Goal: Communication & Community: Answer question/provide support

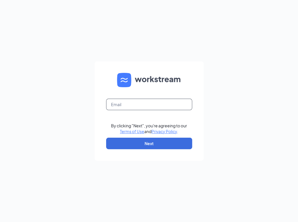
click at [158, 102] on input "text" at bounding box center [149, 104] width 86 height 11
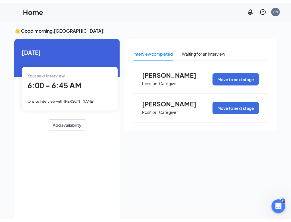
scroll to position [13, 0]
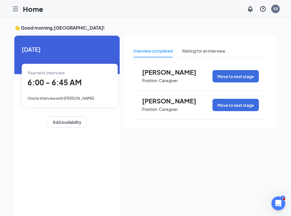
click at [0, 0] on link "Applicants" at bounding box center [0, 0] width 0 height 0
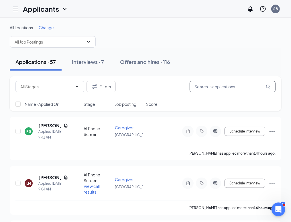
click at [209, 88] on input "text" at bounding box center [233, 86] width 86 height 11
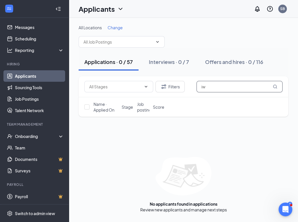
type input "i"
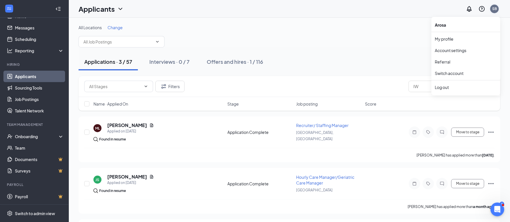
click at [297, 6] on div "SB" at bounding box center [494, 8] width 5 height 5
click at [297, 56] on div "Applications · 3 / 57 Interviews · 0 / 7 Offers and hires · 1 / 116" at bounding box center [290, 61] width 422 height 17
drag, startPoint x: 425, startPoint y: 87, endPoint x: 408, endPoint y: 87, distance: 16.6
click at [297, 87] on input "IW" at bounding box center [451, 86] width 86 height 11
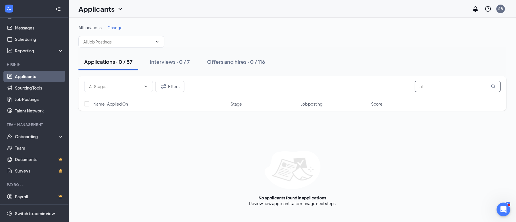
type input "a"
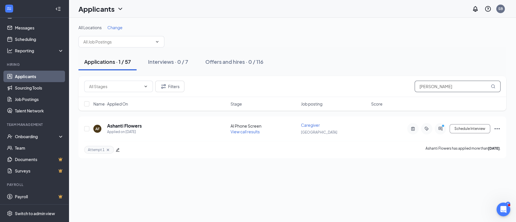
type input "ashanti"
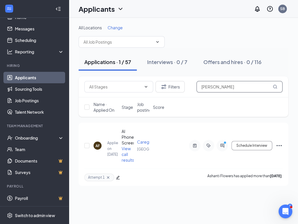
scroll to position [12, 0]
click at [234, 86] on div "Log out" at bounding box center [253, 88] width 62 height 6
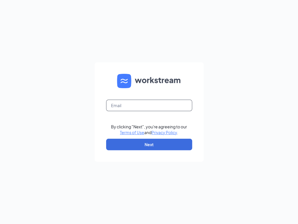
click at [151, 105] on input "text" at bounding box center [149, 104] width 86 height 11
type input "talent-losangeles@arosacare.com"
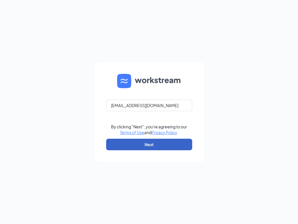
click at [162, 141] on button "Next" at bounding box center [149, 143] width 86 height 11
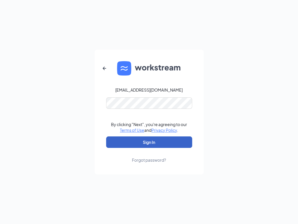
click at [162, 145] on button "Sign In" at bounding box center [149, 141] width 86 height 11
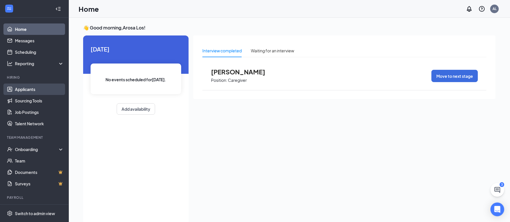
click at [31, 88] on link "Applicants" at bounding box center [39, 89] width 49 height 11
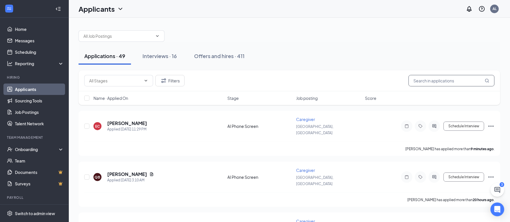
click at [297, 81] on input "text" at bounding box center [451, 80] width 86 height 11
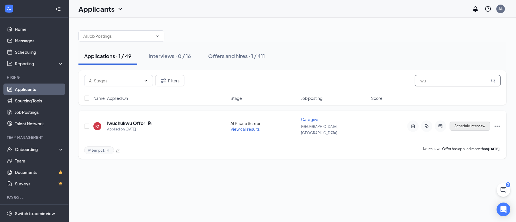
type input "iwu"
click at [297, 124] on button "Schedule Interview" at bounding box center [470, 126] width 41 height 9
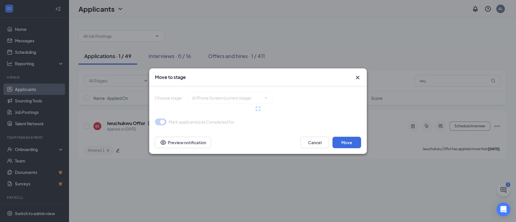
type input "Phone Screen (next stage)"
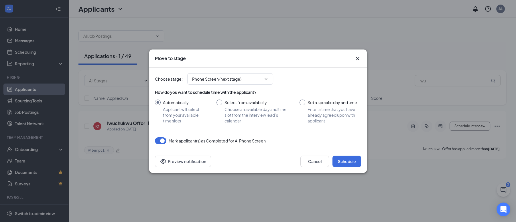
click at [297, 76] on div "Choose stage : Phone Screen (next stage)" at bounding box center [258, 78] width 206 height 11
click at [297, 161] on button "Cancel" at bounding box center [315, 161] width 29 height 11
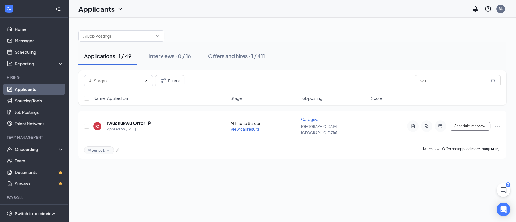
click at [295, 170] on div "Applications · 1 / 49 Interviews · 0 / 16 Offers and hires · 1 / 411 Filters iw…" at bounding box center [293, 120] width 448 height 205
click at [86, 124] on input "checkbox" at bounding box center [86, 126] width 5 height 5
checkbox input "true"
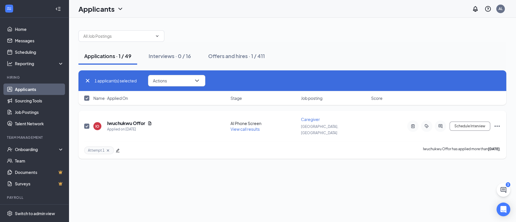
click at [86, 124] on input "checkbox" at bounding box center [86, 126] width 5 height 5
checkbox input "false"
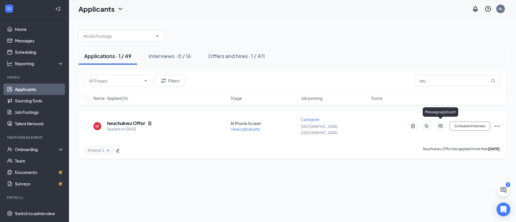
click at [297, 124] on icon "ActiveChat" at bounding box center [440, 126] width 7 height 5
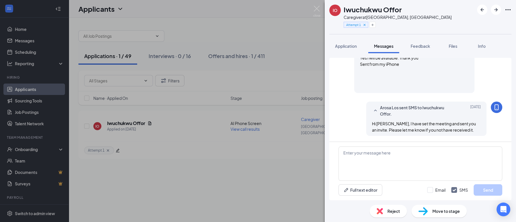
scroll to position [257, 0]
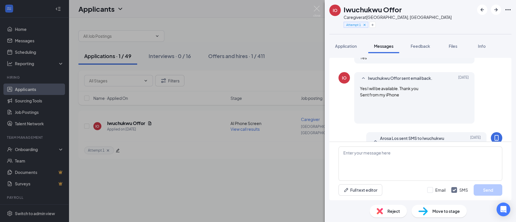
scroll to position [257, 0]
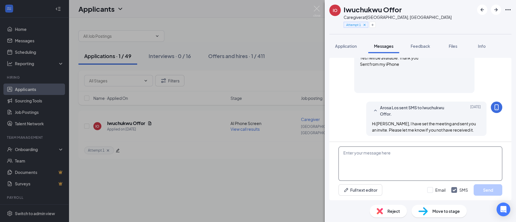
click at [297, 154] on textarea at bounding box center [421, 164] width 164 height 34
click at [297, 153] on textarea "Hi Iwuchukwu, the interviewer is currently out sick, so the interview wil be sc…" at bounding box center [421, 164] width 164 height 34
click at [297, 159] on textarea "Hi Iwuchukwu, the interviewer is currently out sick, so the interview will be s…" at bounding box center [421, 164] width 164 height 34
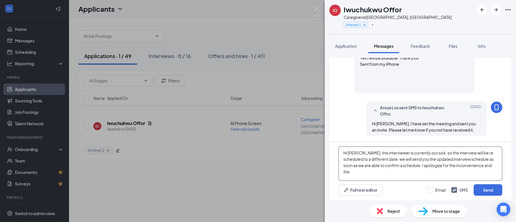
drag, startPoint x: 424, startPoint y: 165, endPoint x: 429, endPoint y: 171, distance: 8.3
click at [297, 171] on textarea "Hi Iwuchukwu, the interviewer is currently out sick, so the interview will be r…" at bounding box center [421, 164] width 164 height 34
click at [297, 170] on textarea "Hi Iwuchukwu, the interviewer is currently out sick, so the interview will be r…" at bounding box center [421, 164] width 164 height 34
click at [297, 164] on textarea "Hi Iwuchukwu, the interviewer is currently out sick, so the interview will be r…" at bounding box center [421, 164] width 164 height 34
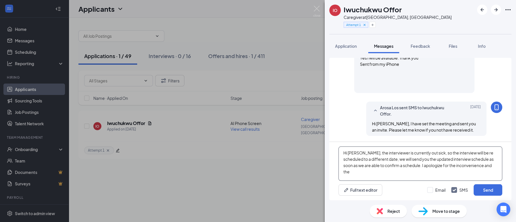
drag, startPoint x: 474, startPoint y: 166, endPoint x: 478, endPoint y: 168, distance: 4.5
click at [297, 166] on textarea "Hi Iwuchukwu, the interviewer is currently out sick, so the interview will be r…" at bounding box center [421, 164] width 164 height 34
drag, startPoint x: 486, startPoint y: 165, endPoint x: 490, endPoint y: 172, distance: 7.7
click at [297, 172] on textarea "Hi Iwuchukwu, the interviewer is currently out sick, so the interview will be r…" at bounding box center [421, 164] width 164 height 34
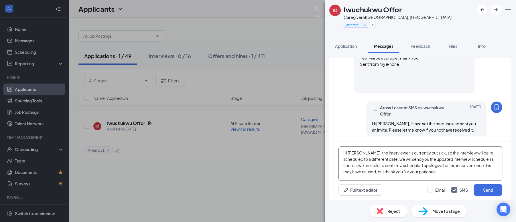
click at [297, 171] on textarea "Hi Iwuchukwu, the interviewer is currently out sick, so the interview will be r…" at bounding box center [421, 164] width 164 height 34
click at [297, 165] on textarea "Hi Iwuchukwu, the interviewer is currently out sick, so the interview will be r…" at bounding box center [421, 164] width 164 height 34
click at [297, 166] on textarea "Hi Iwuchukwu, the interviewer is currently out sick, so the interview will be r…" at bounding box center [421, 164] width 164 height 34
click at [297, 154] on textarea "Hi Iwuchukwu, the interviewer is currently out sick, so the interview will be r…" at bounding box center [421, 164] width 164 height 34
click at [297, 169] on textarea "Hi Iwuchukwu, the interviewer is currently out sick, so the interview will be r…" at bounding box center [421, 164] width 164 height 34
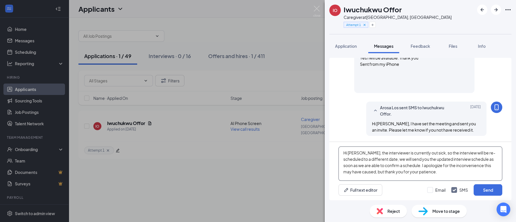
click at [297, 166] on textarea "Hi Iwuchukwu, the interviewer is currently out sick, so the interview will be r…" at bounding box center [421, 164] width 164 height 34
click at [297, 173] on textarea "Hi Iwuchukwu, the interviewer is currently out sick, so the interview will be r…" at bounding box center [421, 164] width 164 height 34
click at [297, 166] on textarea "Hi Iwuchukwu, the interviewer is currently out sick, so the interview will be r…" at bounding box center [421, 164] width 164 height 34
click at [297, 170] on textarea "Hi Iwuchukwu, the interviewer is currently out sick, so the interview will be r…" at bounding box center [421, 164] width 164 height 34
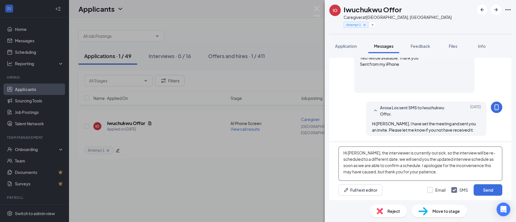
type textarea "Hi Iwuchukwu, the interviewer is currently out sick, so the interview will be r…"
click at [297, 191] on input "Email" at bounding box center [437, 190] width 18 height 6
click at [297, 189] on input "Email" at bounding box center [437, 190] width 18 height 6
checkbox input "false"
drag, startPoint x: 476, startPoint y: 193, endPoint x: 459, endPoint y: 169, distance: 29.5
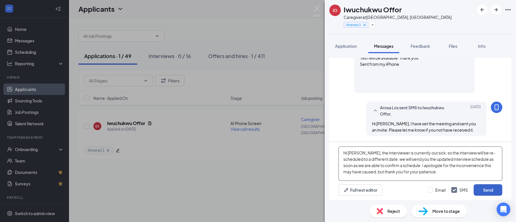
click at [297, 169] on div "Hi Iwuchukwu, the interviewer is currently out sick, so the interview will be r…" at bounding box center [421, 171] width 182 height 58
drag, startPoint x: 424, startPoint y: 165, endPoint x: 371, endPoint y: 152, distance: 55.1
click at [297, 152] on textarea "Hi Iwuchukwu, the interviewer is currently out sick, so the interview will be r…" at bounding box center [421, 164] width 164 height 34
click at [297, 163] on textarea "Hi Iwuchukwu, the interviewer is currently out sick, so the interview will be r…" at bounding box center [421, 164] width 164 height 34
click at [297, 172] on textarea "Hi Iwuchukwu, the interviewer is currently out sick, so the interview will be r…" at bounding box center [421, 164] width 164 height 34
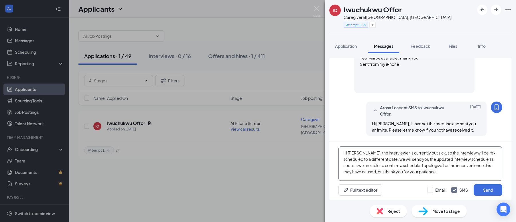
drag, startPoint x: 434, startPoint y: 154, endPoint x: 420, endPoint y: 153, distance: 14.1
click at [297, 153] on textarea "Hi Iwuchukwu, the interviewer is currently out sick, so the interview will be r…" at bounding box center [421, 164] width 164 height 34
click at [297, 162] on textarea "Hi Iwuchukwu, the interviewer is currently unavailable due to health reasons, s…" at bounding box center [421, 164] width 164 height 34
drag, startPoint x: 481, startPoint y: 173, endPoint x: 342, endPoint y: 152, distance: 140.0
click at [297, 152] on textarea "Hi Iwuchukwu, the interviewer is currently unavailable due to health reasons, s…" at bounding box center [421, 164] width 164 height 34
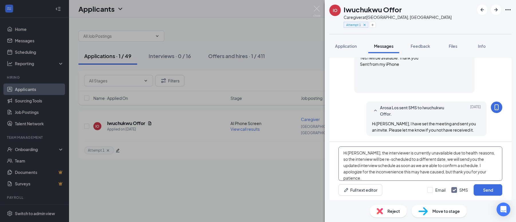
click at [297, 149] on textarea "Hi Iwuchukwu, the interviewer is currently unavailable due to health reasons, s…" at bounding box center [421, 164] width 164 height 34
click at [297, 151] on textarea "Hi Iwuchukwu, the interviewer is currently unavailable due to health reasons, s…" at bounding box center [421, 164] width 164 height 34
click at [297, 150] on textarea "Hi Iwuchukwu, the interviewer is currently unavailable due to health reasons, s…" at bounding box center [421, 164] width 164 height 34
click at [297, 152] on textarea "Hi Iwuchukwu, the interviewer is currently unavailable due to health related re…" at bounding box center [421, 164] width 164 height 34
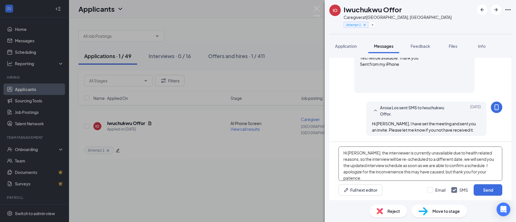
click at [297, 152] on textarea "Hi Iwuchukwu, the interviewer is currently unavailable due to health related re…" at bounding box center [421, 164] width 164 height 34
click at [297, 165] on textarea "Hi Iwuchukwu, the interviewer is currently unavailable due to health reasons, s…" at bounding box center [421, 164] width 164 height 34
click at [297, 172] on textarea "Hi Iwuchukwu, the interviewer is currently unavailable due to health reasons, s…" at bounding box center [421, 164] width 164 height 34
drag, startPoint x: 363, startPoint y: 179, endPoint x: 334, endPoint y: 146, distance: 43.2
click at [297, 146] on div "Hi Iwuchukwu, the interviewer is currently unavailable due to health reasons, s…" at bounding box center [421, 171] width 182 height 58
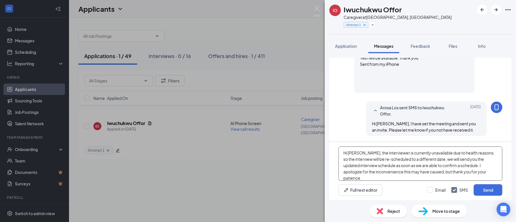
click at [297, 161] on textarea "Hi Iwuchukwu, the interviewer is currently unavailable due to health reasons, s…" at bounding box center [421, 164] width 164 height 34
drag, startPoint x: 371, startPoint y: 152, endPoint x: 374, endPoint y: 177, distance: 24.4
click at [297, 177] on textarea "Hi Iwuchukwu, the interviewer is currently unavailable due to health reasons, s…" at bounding box center [421, 164] width 164 height 34
type textarea "Hi Iwuchukwu, the interviewer is currently unavailable due to health reasons, s…"
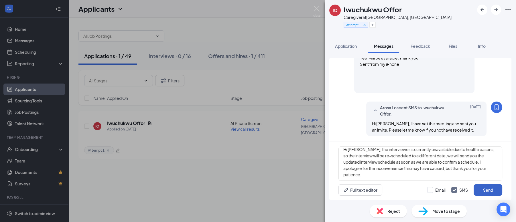
click at [297, 190] on button "Send" at bounding box center [488, 190] width 29 height 11
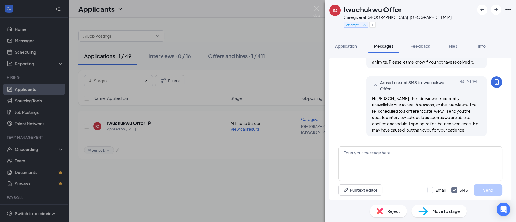
scroll to position [325, 0]
click at [184, 186] on div "IO Iwuchukwu Offor Caregiver at Los Angeles, CA Attempt 1 Application Messages …" at bounding box center [258, 111] width 516 height 222
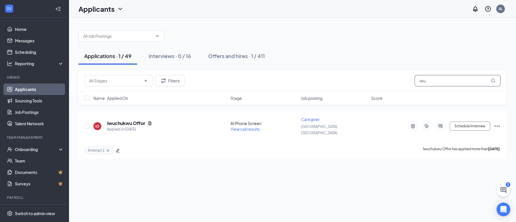
drag, startPoint x: 431, startPoint y: 79, endPoint x: 416, endPoint y: 79, distance: 15.5
click at [297, 79] on input "iwu" at bounding box center [458, 80] width 86 height 11
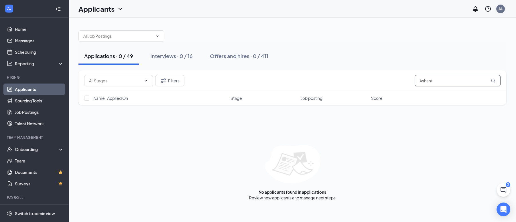
type input "Ashant"
click at [297, 8] on div "AL" at bounding box center [501, 8] width 4 height 5
click at [297, 87] on div "Log out" at bounding box center [472, 88] width 62 height 6
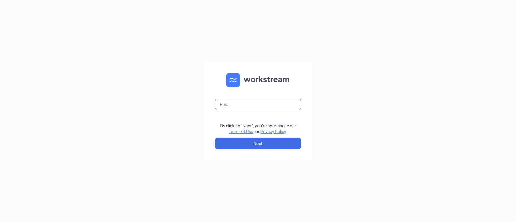
click at [252, 104] on input "text" at bounding box center [258, 104] width 86 height 11
type input "[EMAIL_ADDRESS][DOMAIN_NAME]"
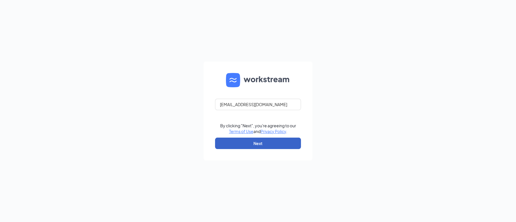
click at [278, 146] on button "Next" at bounding box center [258, 143] width 86 height 11
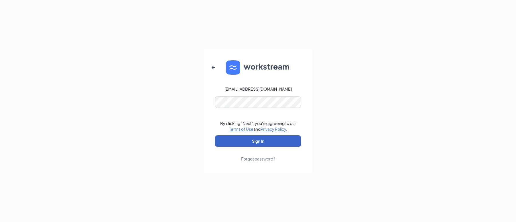
click at [284, 142] on button "Sign In" at bounding box center [258, 141] width 86 height 11
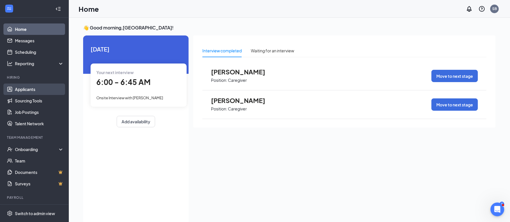
click at [43, 87] on link "Applicants" at bounding box center [39, 89] width 49 height 11
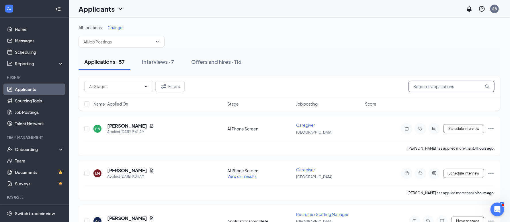
click at [414, 88] on input "text" at bounding box center [451, 86] width 86 height 11
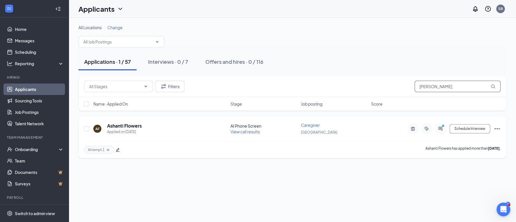
type input "Ashanti"
click at [440, 130] on icon "ActiveChat" at bounding box center [441, 129] width 4 height 4
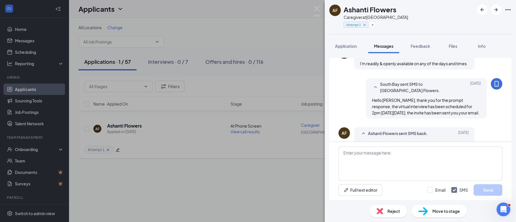
scroll to position [297, 0]
click at [422, 161] on textarea at bounding box center [421, 164] width 164 height 34
paste textarea "the interviewer is currently unavailable due to health reasons, so the intervie…"
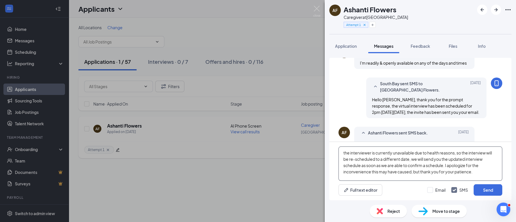
click at [340, 153] on textarea "the interviewer is currently unavailable due to health reasons, so the intervie…" at bounding box center [421, 164] width 164 height 34
click at [389, 162] on textarea "Hi Ashanti, the interviewer is currently unavailable due to health reasons, so …" at bounding box center [421, 164] width 164 height 34
click at [445, 166] on textarea "Hi Ashanti, the interviewer is currently unavailable due to health reasons, so …" at bounding box center [421, 164] width 164 height 34
click at [453, 161] on textarea "Hi Ashanti, the interviewer is currently unavailable due to health reasons, so …" at bounding box center [421, 164] width 164 height 34
type textarea "Hi Ashanti, the interviewer is currently unavailable due to health reasons, so …"
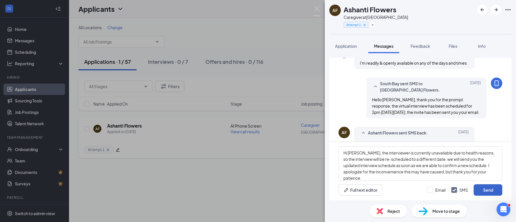
click at [484, 191] on button "Send" at bounding box center [488, 190] width 29 height 11
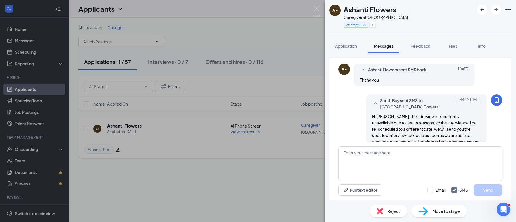
scroll to position [365, 0]
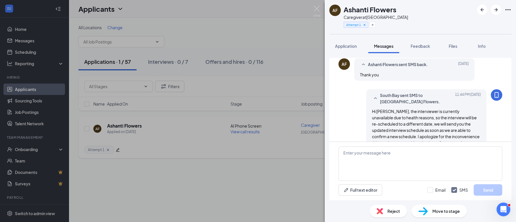
drag, startPoint x: 265, startPoint y: 181, endPoint x: 284, endPoint y: 175, distance: 20.3
click at [265, 181] on div "AF Ashanti Flowers Caregiver at South Bay Attempt 1 Application Messages Feedba…" at bounding box center [258, 111] width 516 height 222
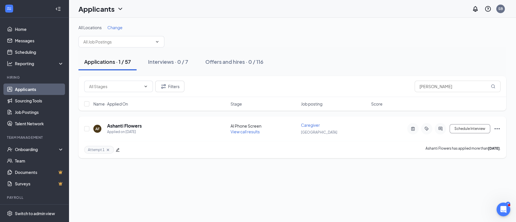
click at [322, 44] on div "All Locations Change" at bounding box center [293, 36] width 428 height 23
drag, startPoint x: 447, startPoint y: 85, endPoint x: 418, endPoint y: 83, distance: 28.8
click at [418, 83] on input "Ashanti" at bounding box center [458, 86] width 86 height 11
type input "t"
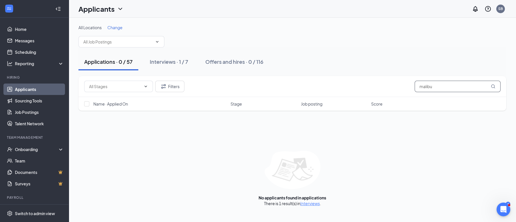
type input "malibu"
click at [449, 44] on div "All Locations Change" at bounding box center [293, 36] width 428 height 23
drag, startPoint x: 441, startPoint y: 88, endPoint x: 379, endPoint y: 86, distance: 62.8
click at [379, 86] on div "Filters malibu" at bounding box center [292, 86] width 417 height 11
click at [499, 10] on div "SB" at bounding box center [501, 8] width 5 height 5
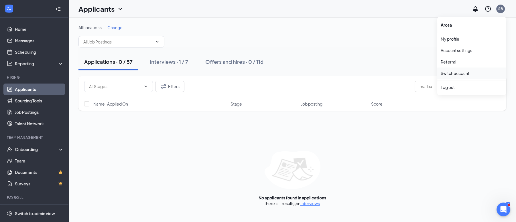
click at [452, 72] on link "Switch account" at bounding box center [455, 73] width 29 height 5
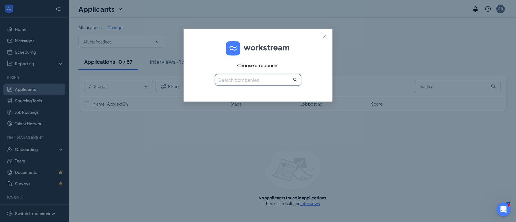
click at [285, 79] on input "text" at bounding box center [255, 80] width 73 height 7
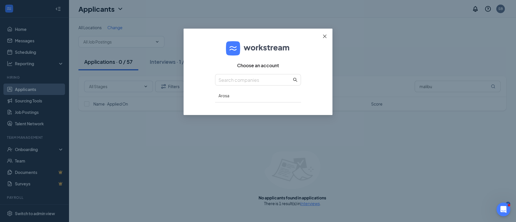
click at [322, 37] on span "Close" at bounding box center [324, 36] width 15 height 15
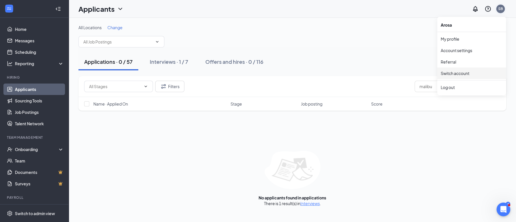
click at [499, 9] on div "SB" at bounding box center [501, 8] width 5 height 5
click at [460, 87] on div "Log out" at bounding box center [472, 88] width 62 height 6
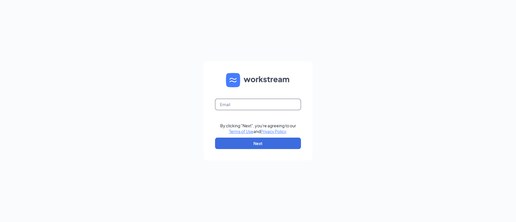
click at [278, 109] on input "text" at bounding box center [258, 104] width 86 height 11
type input "[EMAIL_ADDRESS][DOMAIN_NAME]"
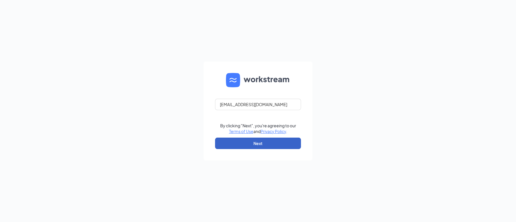
click at [259, 144] on button "Next" at bounding box center [258, 143] width 86 height 11
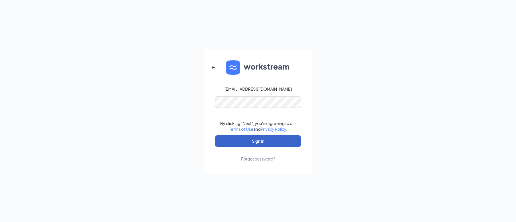
click at [265, 142] on button "Sign In" at bounding box center [258, 141] width 86 height 11
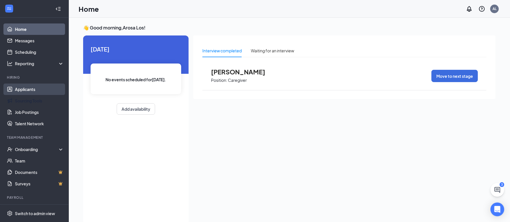
click at [18, 92] on link "Applicants" at bounding box center [39, 89] width 49 height 11
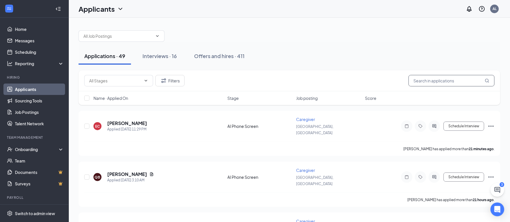
click at [445, 84] on input "text" at bounding box center [451, 80] width 86 height 11
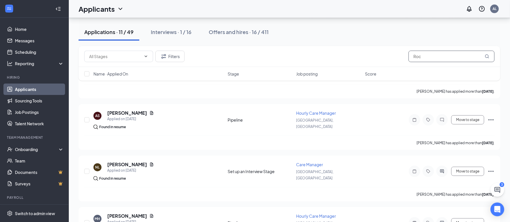
scroll to position [215, 0]
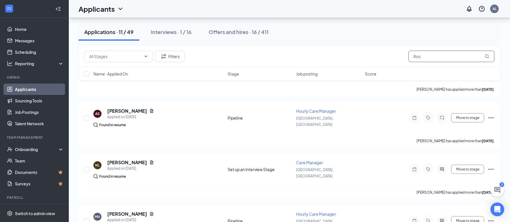
click at [429, 59] on input "Roc" at bounding box center [451, 56] width 86 height 11
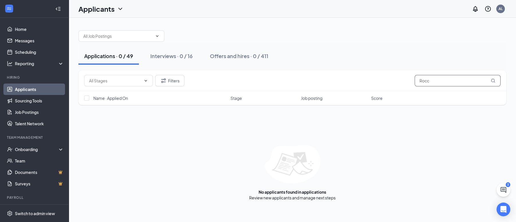
drag, startPoint x: 434, startPoint y: 83, endPoint x: 417, endPoint y: 81, distance: 17.3
click at [417, 81] on input "Rocc" at bounding box center [458, 80] width 86 height 11
type input "Malibu"
click at [323, 45] on div "Applications · 0 / 49 Interviews · 0 / 16 Offers and hires · 0 / 411" at bounding box center [293, 56] width 428 height 29
